Goal: Transaction & Acquisition: Purchase product/service

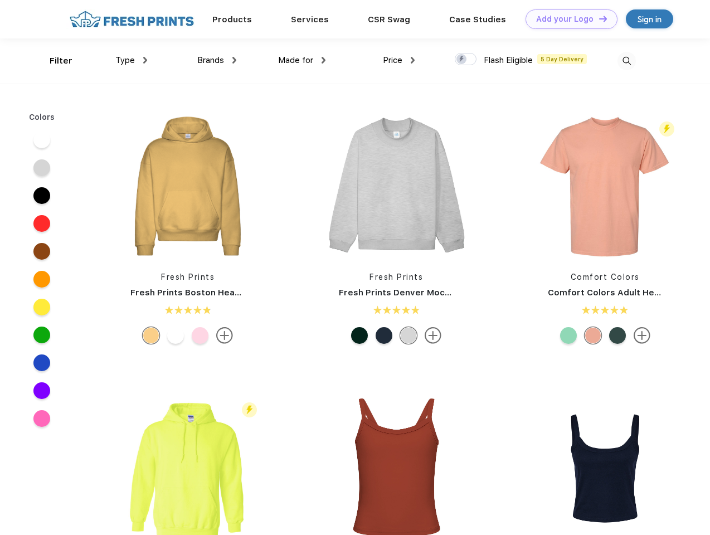
click at [567, 19] on link "Add your Logo Design Tool" at bounding box center [572, 19] width 92 height 20
click at [0, 0] on div "Design Tool" at bounding box center [0, 0] width 0 height 0
click at [598, 18] on link "Add your Logo Design Tool" at bounding box center [572, 19] width 92 height 20
click at [53, 61] on div "Filter" at bounding box center [61, 61] width 23 height 13
click at [132, 60] on span "Type" at bounding box center [125, 60] width 20 height 10
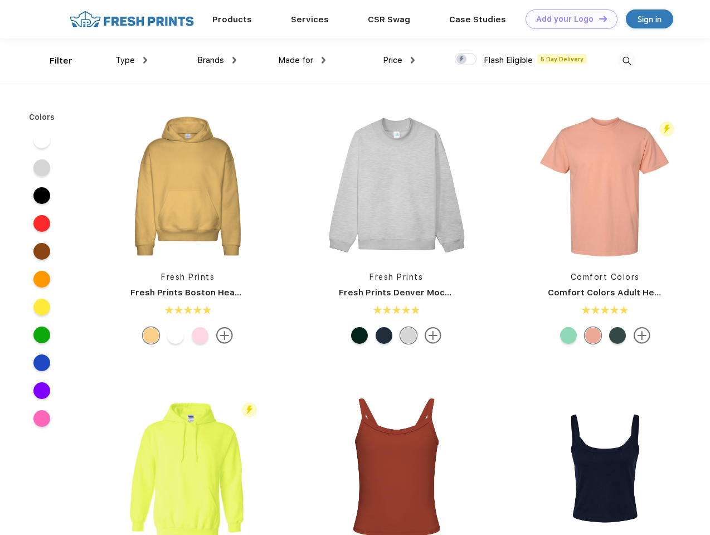
click at [217, 60] on span "Brands" at bounding box center [210, 60] width 27 height 10
click at [302, 60] on span "Made for" at bounding box center [295, 60] width 35 height 10
click at [399, 60] on span "Price" at bounding box center [393, 60] width 20 height 10
click at [466, 60] on div at bounding box center [466, 59] width 22 height 12
click at [462, 60] on input "checkbox" at bounding box center [458, 55] width 7 height 7
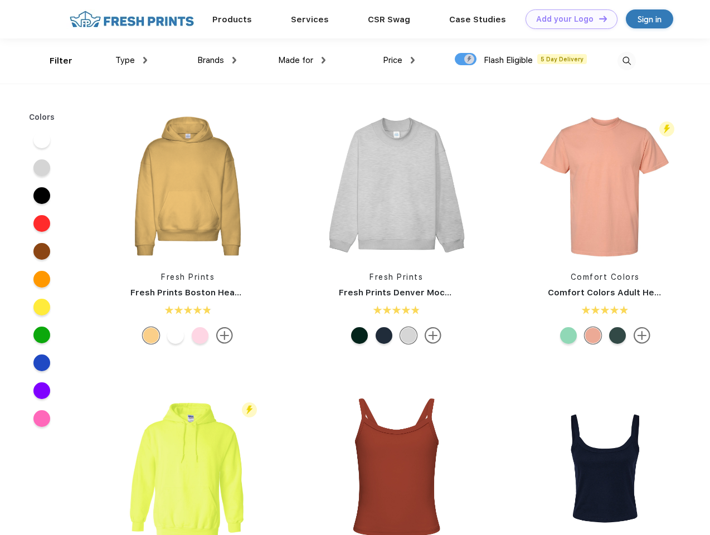
click at [626, 61] on img at bounding box center [626, 61] width 18 height 18
